Goal: Information Seeking & Learning: Learn about a topic

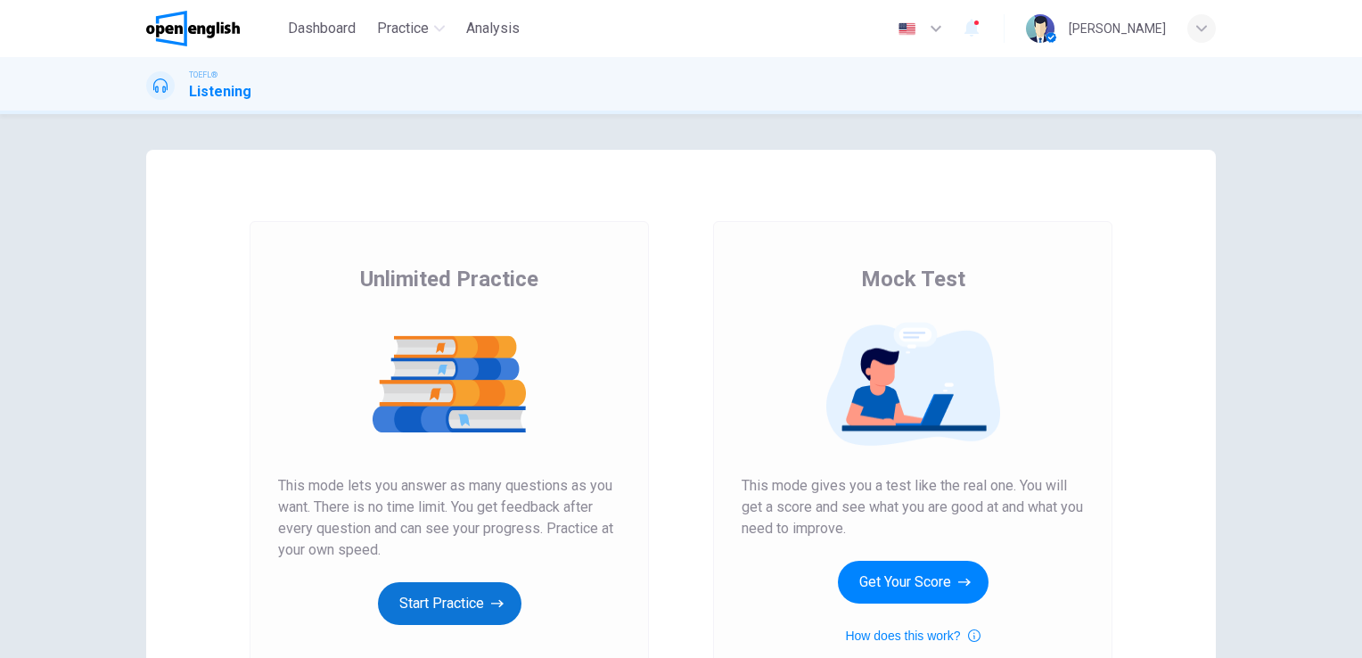
click at [456, 603] on button "Start Practice" at bounding box center [450, 603] width 144 height 43
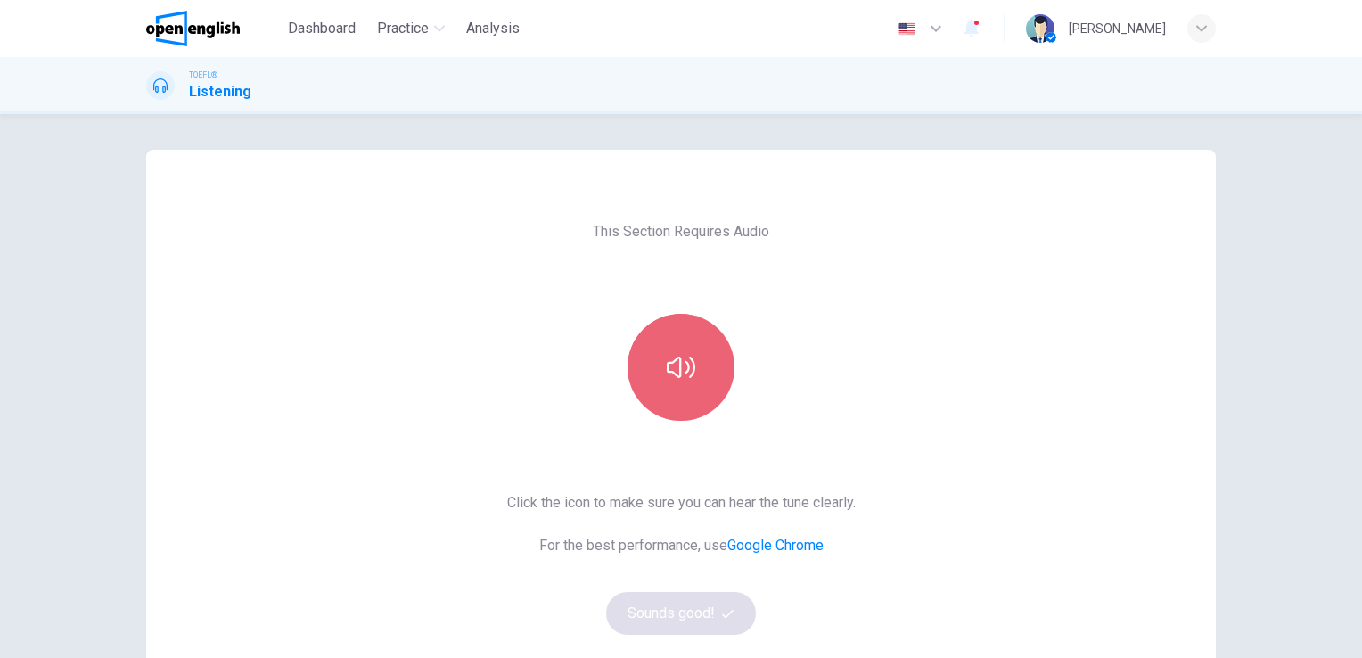
click at [672, 368] on icon "button" at bounding box center [681, 367] width 29 height 29
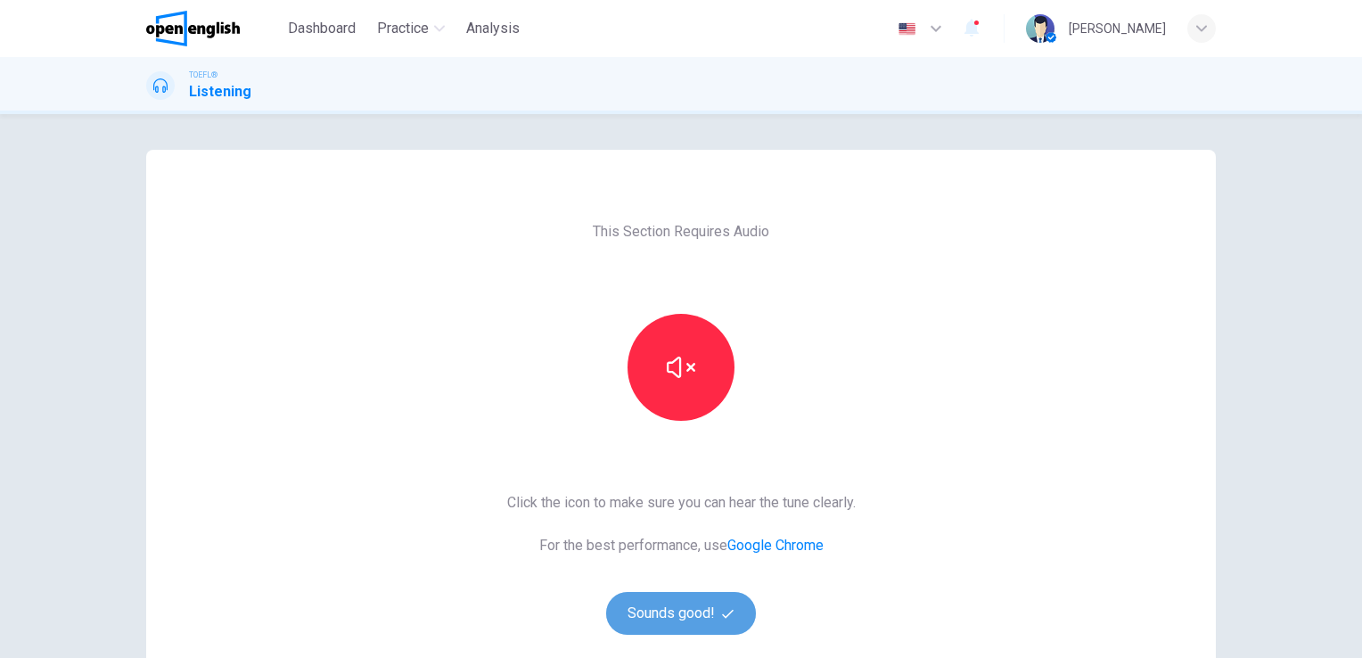
click at [691, 616] on button "Sounds good!" at bounding box center [681, 613] width 150 height 43
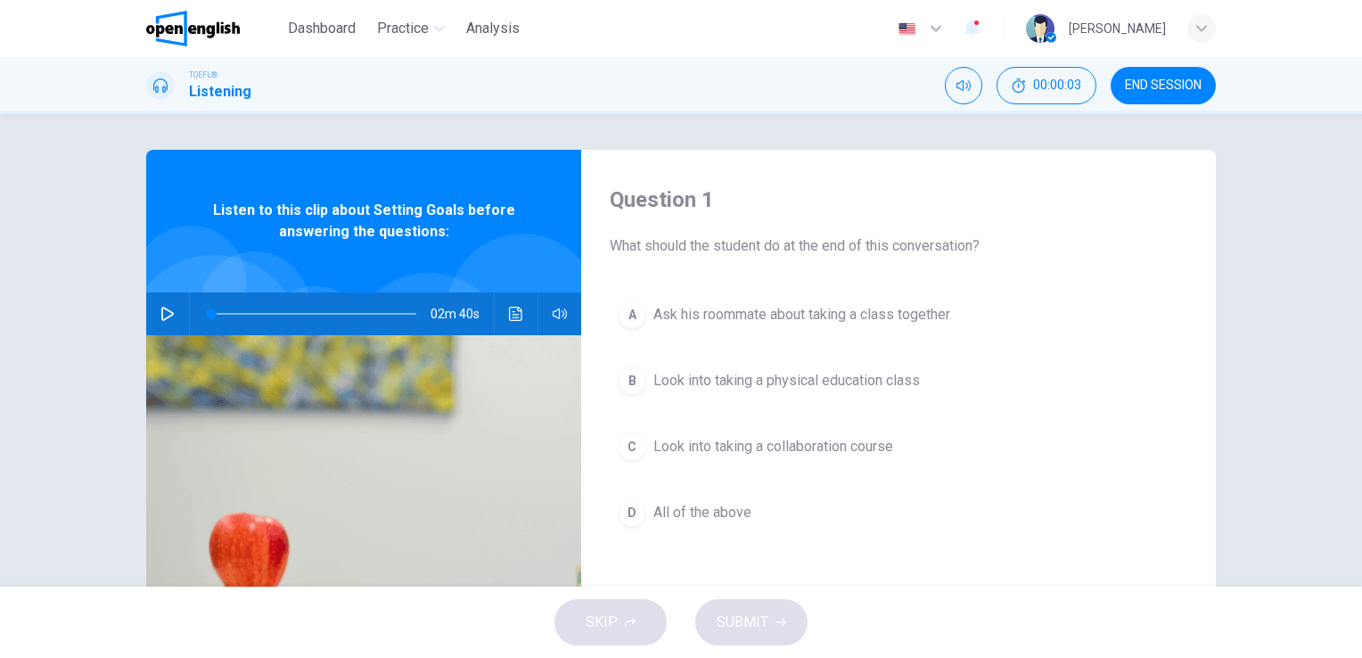
click at [162, 316] on icon "button" at bounding box center [167, 314] width 14 height 14
click at [510, 313] on icon "Click to see the audio transcription" at bounding box center [516, 314] width 14 height 14
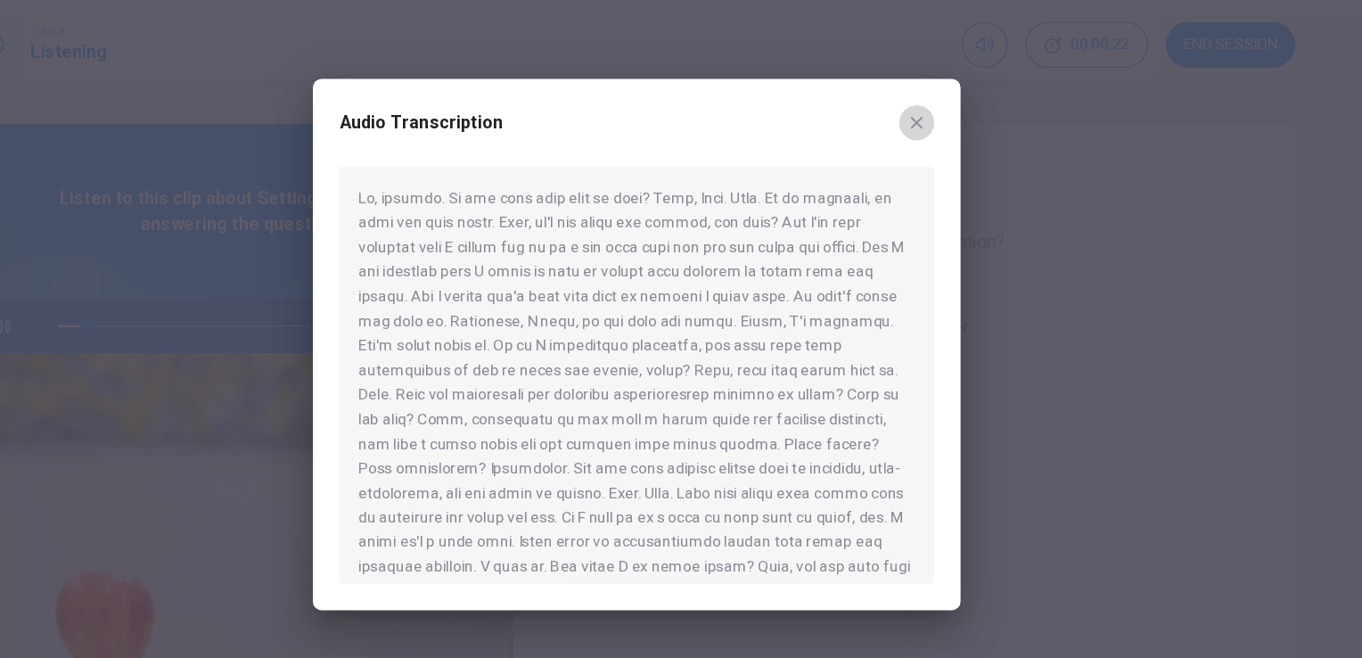
click at [910, 149] on icon "button" at bounding box center [908, 149] width 14 height 14
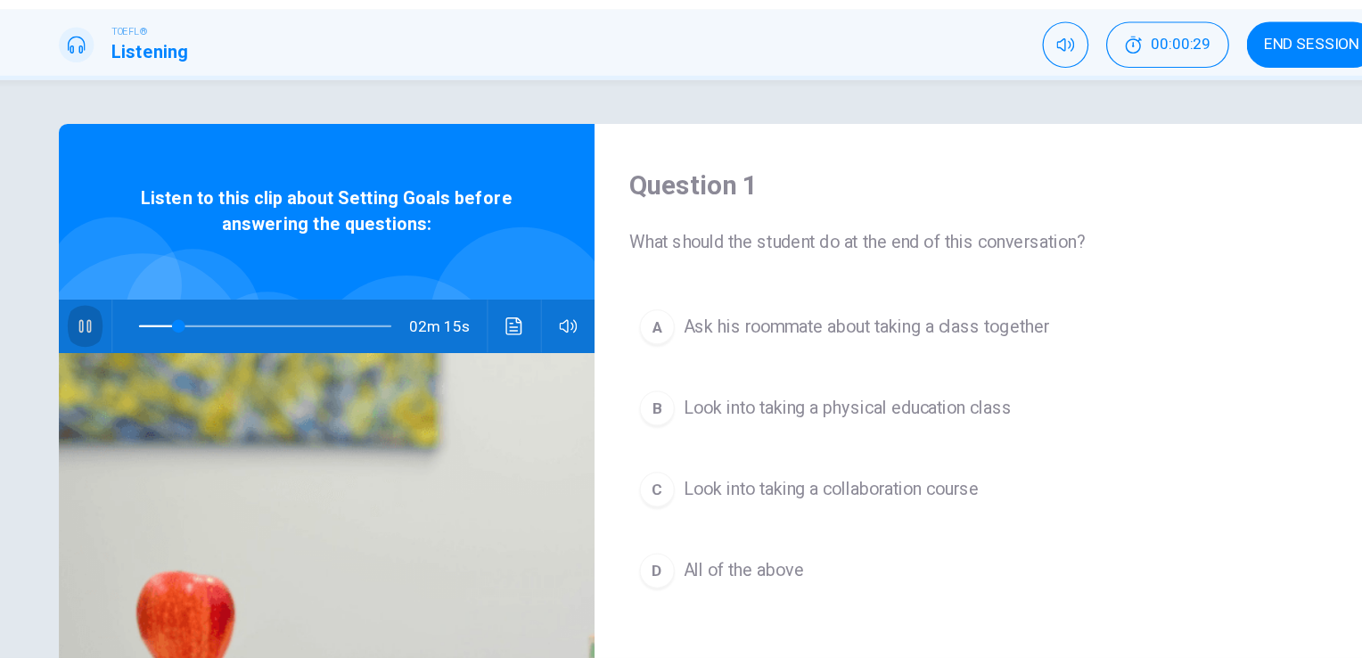
click at [166, 311] on icon "button" at bounding box center [167, 314] width 14 height 14
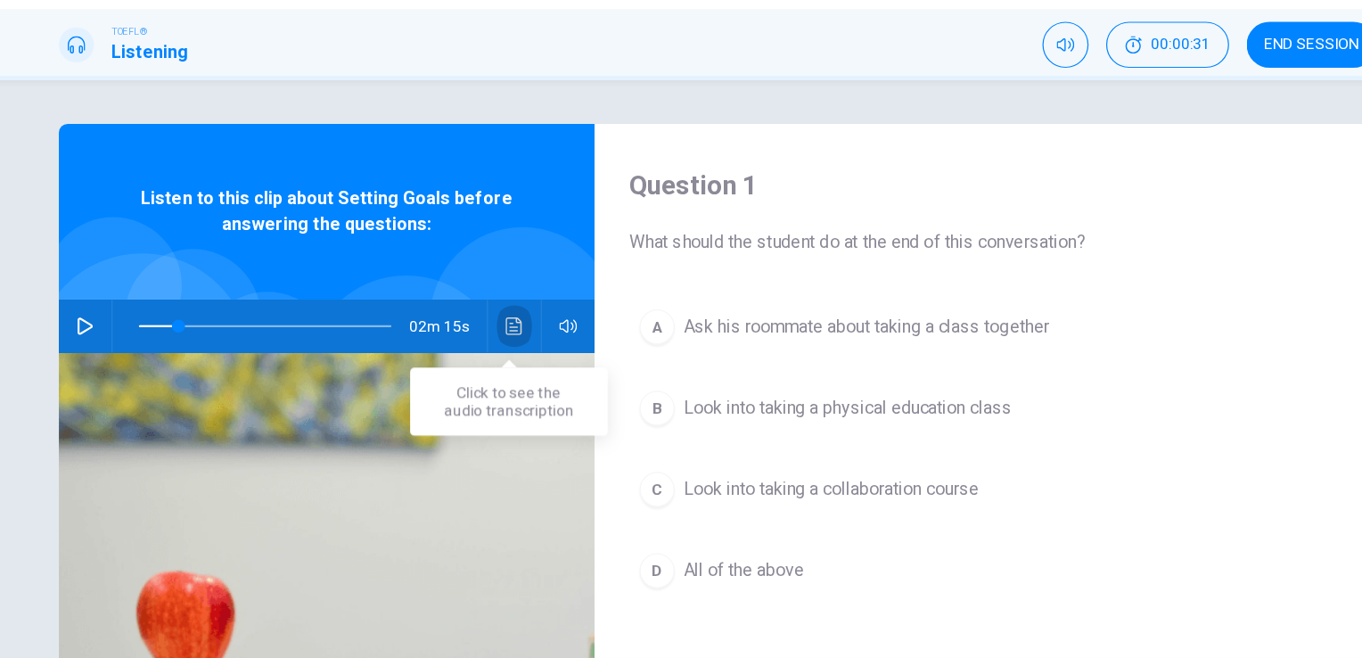
click at [510, 313] on icon "Click to see the audio transcription" at bounding box center [516, 314] width 14 height 14
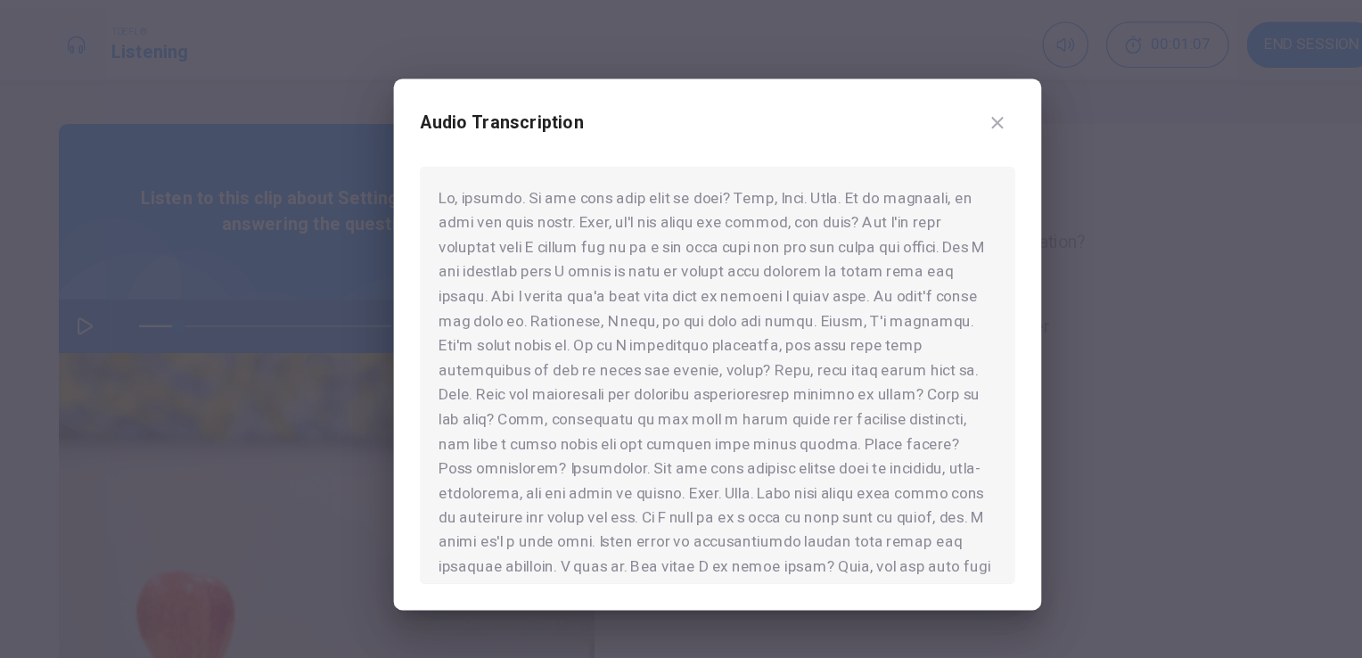
drag, startPoint x: 808, startPoint y: 257, endPoint x: 843, endPoint y: 255, distance: 35.7
click at [843, 255] on div at bounding box center [680, 354] width 483 height 339
click at [173, 78] on div at bounding box center [681, 329] width 1362 height 658
type input "**"
